Goal: Check status: Check status

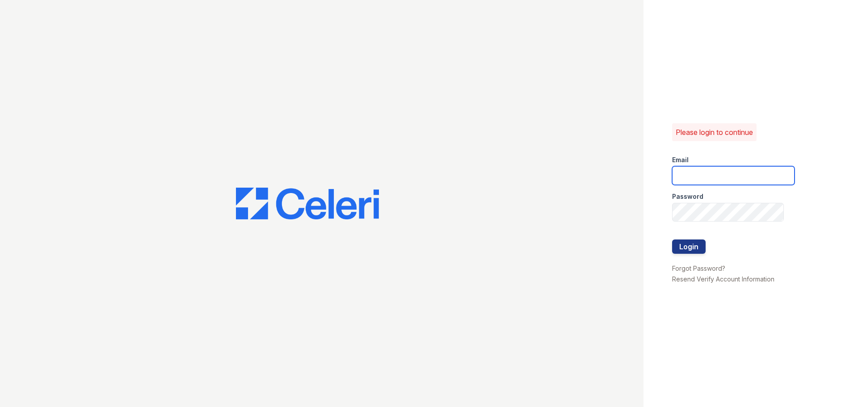
type input "arriveunionwharf@trinity-pm.com"
click at [689, 254] on div at bounding box center [733, 258] width 122 height 9
click at [690, 250] on button "Login" at bounding box center [689, 246] width 34 height 14
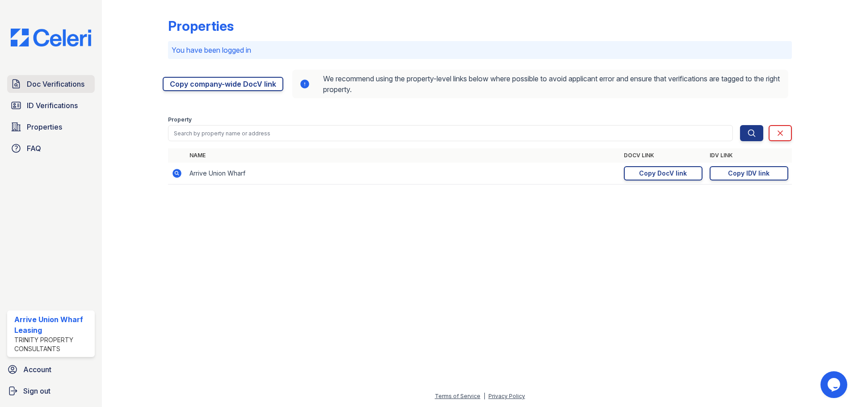
click at [46, 80] on span "Doc Verifications" at bounding box center [56, 84] width 58 height 11
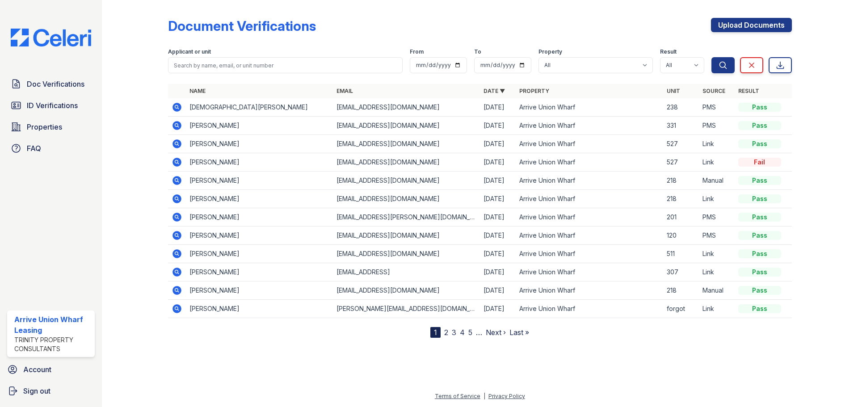
click at [180, 106] on icon at bounding box center [176, 107] width 9 height 9
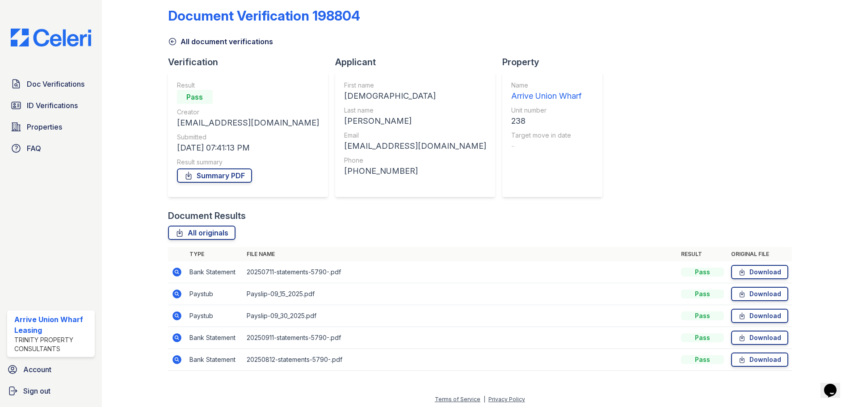
scroll to position [13, 0]
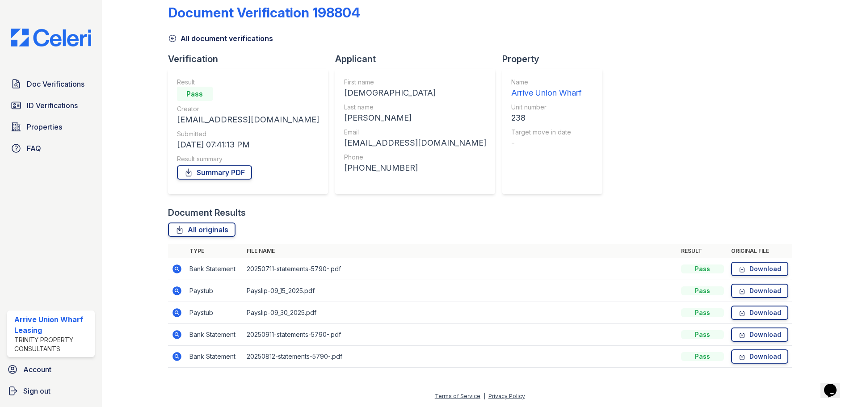
click at [176, 291] on icon at bounding box center [176, 290] width 2 height 2
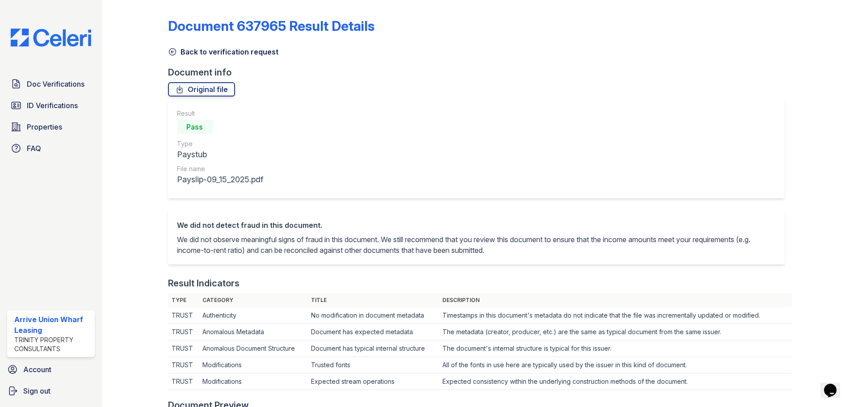
click at [176, 55] on icon at bounding box center [172, 51] width 9 height 9
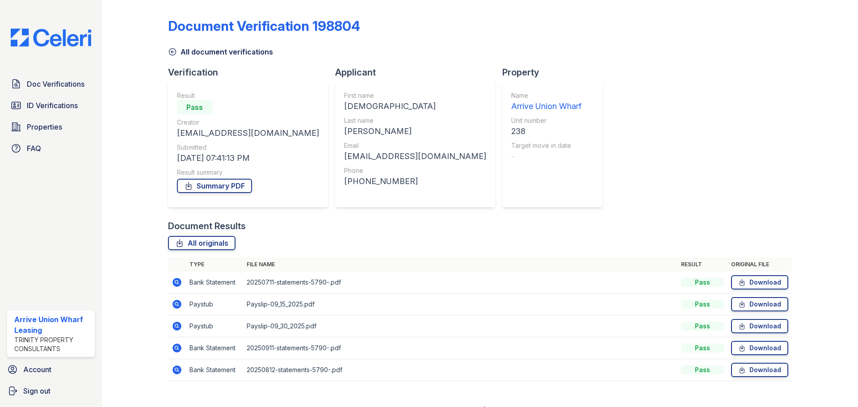
click at [181, 348] on icon at bounding box center [177, 348] width 11 height 11
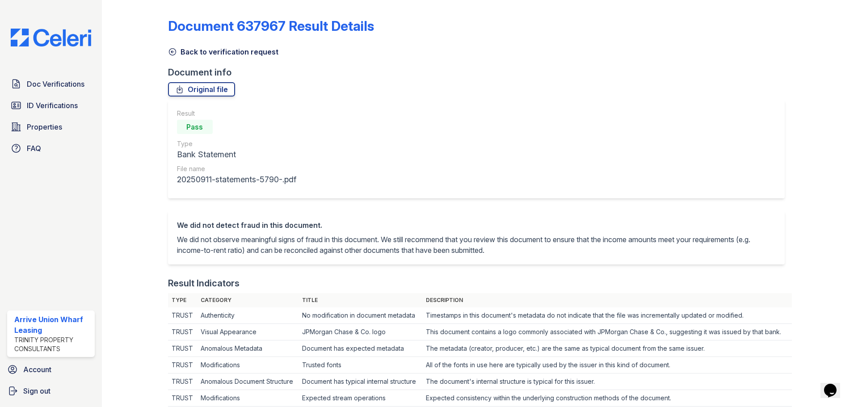
click at [173, 51] on icon at bounding box center [172, 51] width 9 height 9
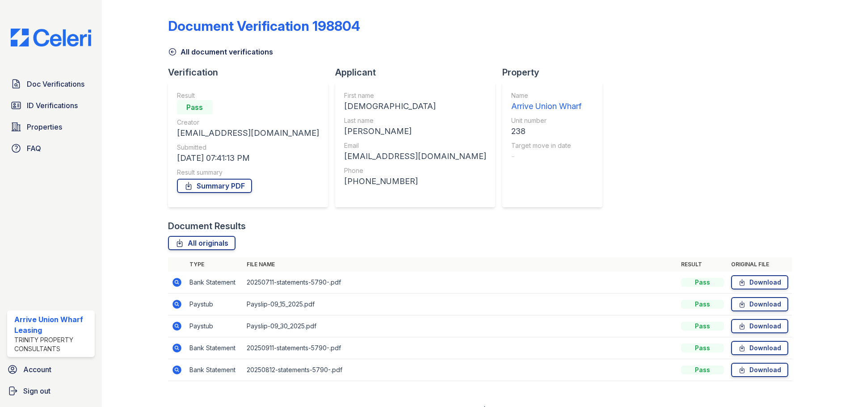
click at [76, 110] on span "ID Verifications" at bounding box center [52, 105] width 51 height 11
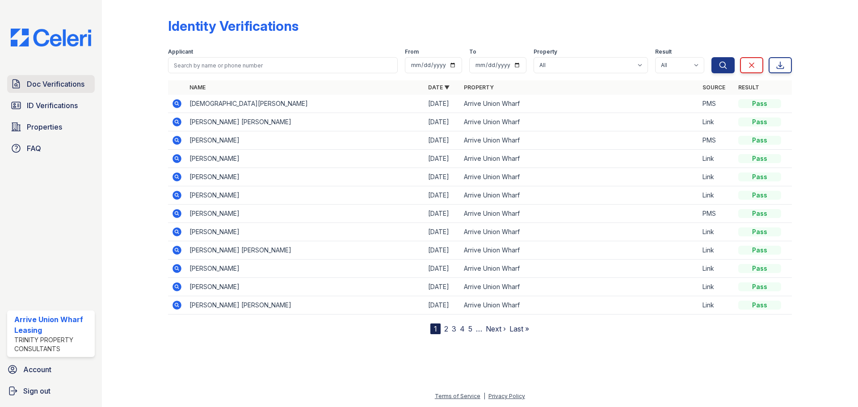
click at [61, 89] on span "Doc Verifications" at bounding box center [56, 84] width 58 height 11
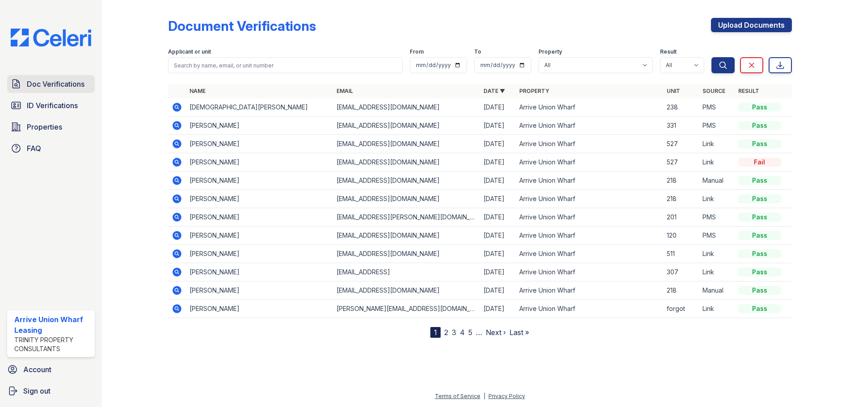
click at [24, 78] on link "Doc Verifications" at bounding box center [51, 84] width 88 height 18
click at [65, 83] on span "Doc Verifications" at bounding box center [56, 84] width 58 height 11
click at [176, 107] on icon at bounding box center [176, 106] width 2 height 2
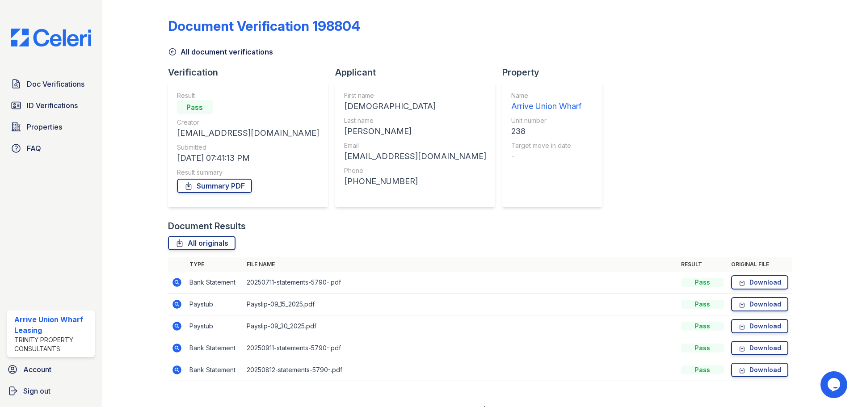
click at [179, 329] on icon at bounding box center [176, 326] width 9 height 9
